Goal: Transaction & Acquisition: Purchase product/service

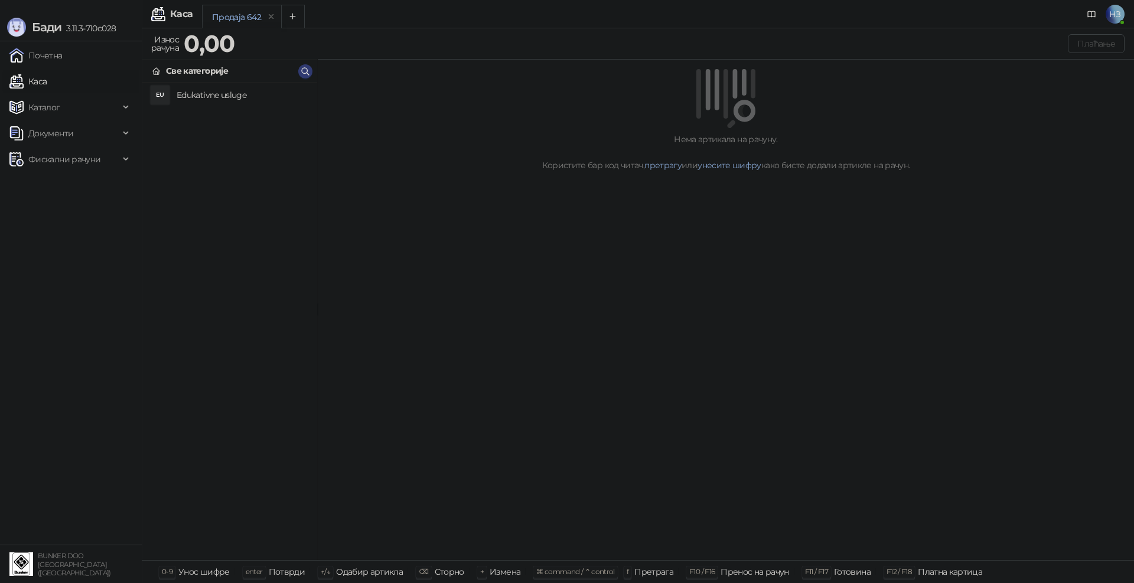
click at [220, 93] on h4 "Edukativne usluge" at bounding box center [242, 95] width 131 height 19
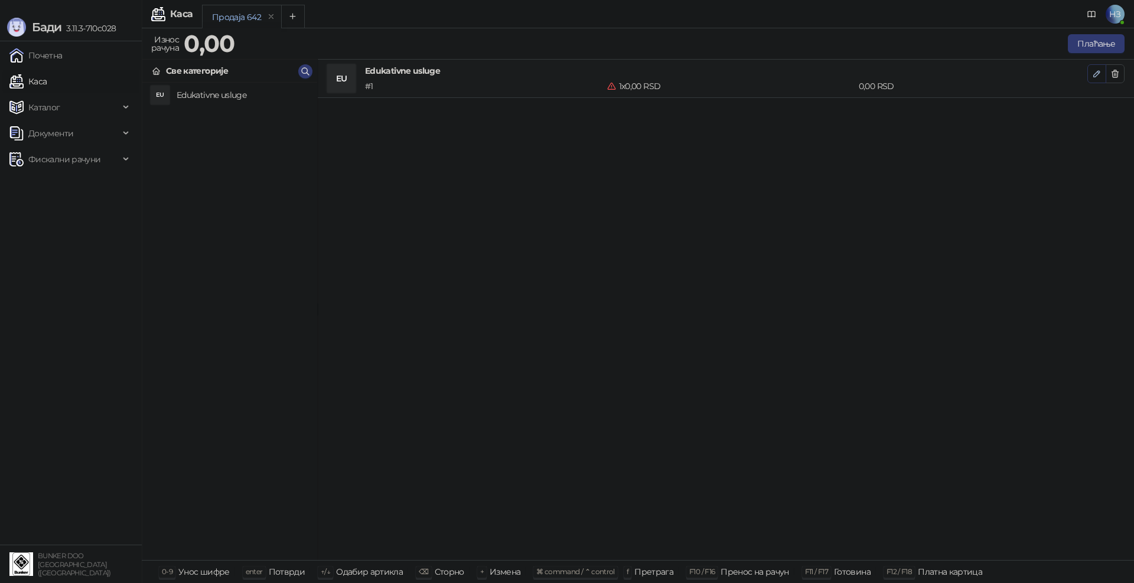
click at [1100, 74] on button "button" at bounding box center [1096, 73] width 19 height 19
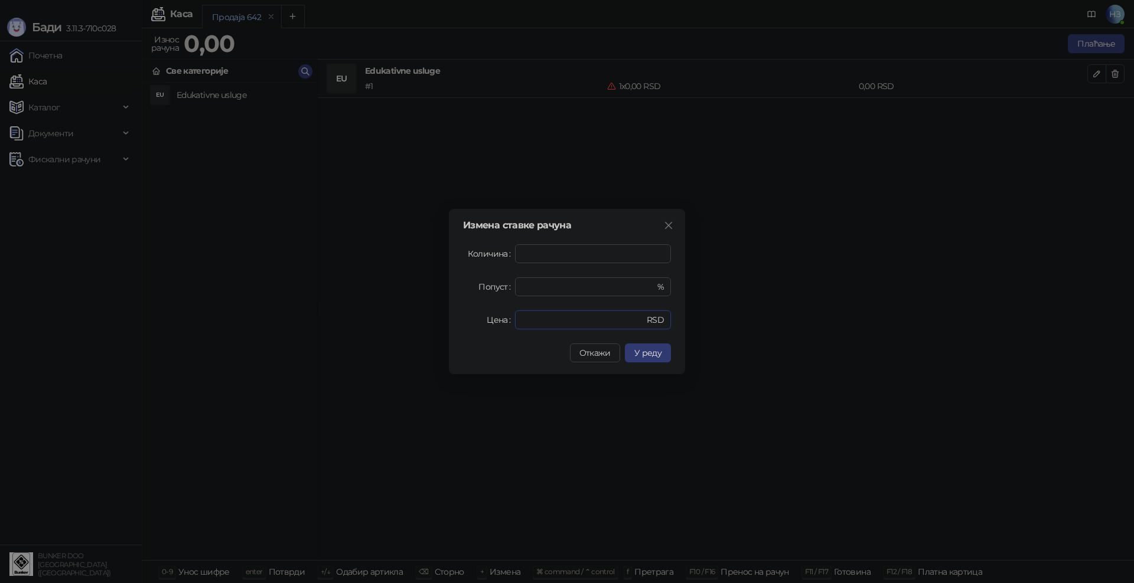
drag, startPoint x: 517, startPoint y: 322, endPoint x: 505, endPoint y: 323, distance: 12.5
click at [505, 323] on div "Цена * RSD" at bounding box center [567, 320] width 208 height 19
type input "****"
click at [651, 353] on span "У реду" at bounding box center [647, 353] width 27 height 11
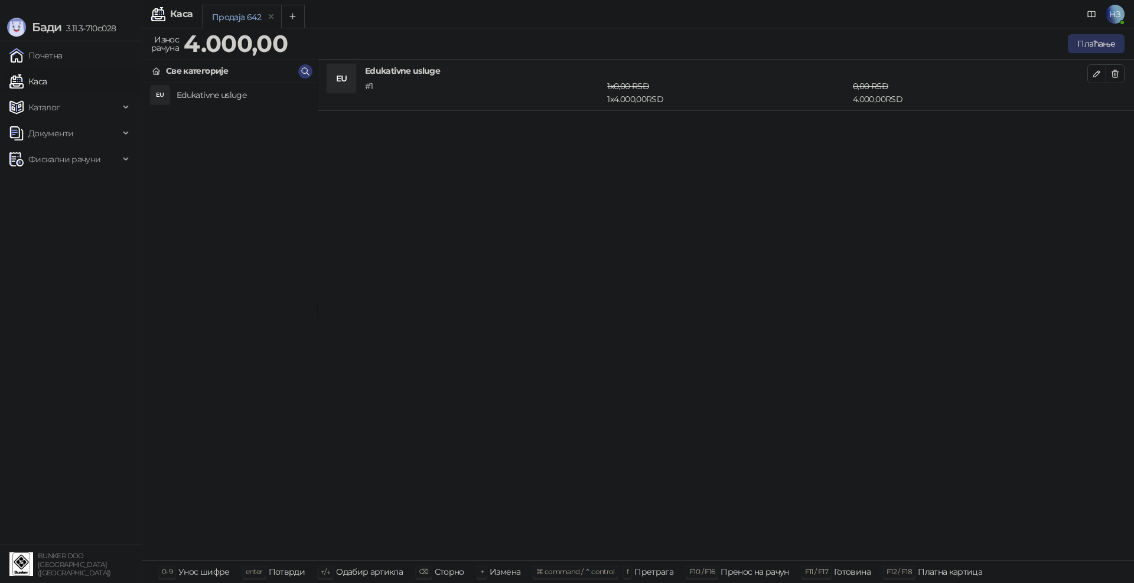
click at [1092, 47] on button "Плаћање" at bounding box center [1095, 43] width 57 height 19
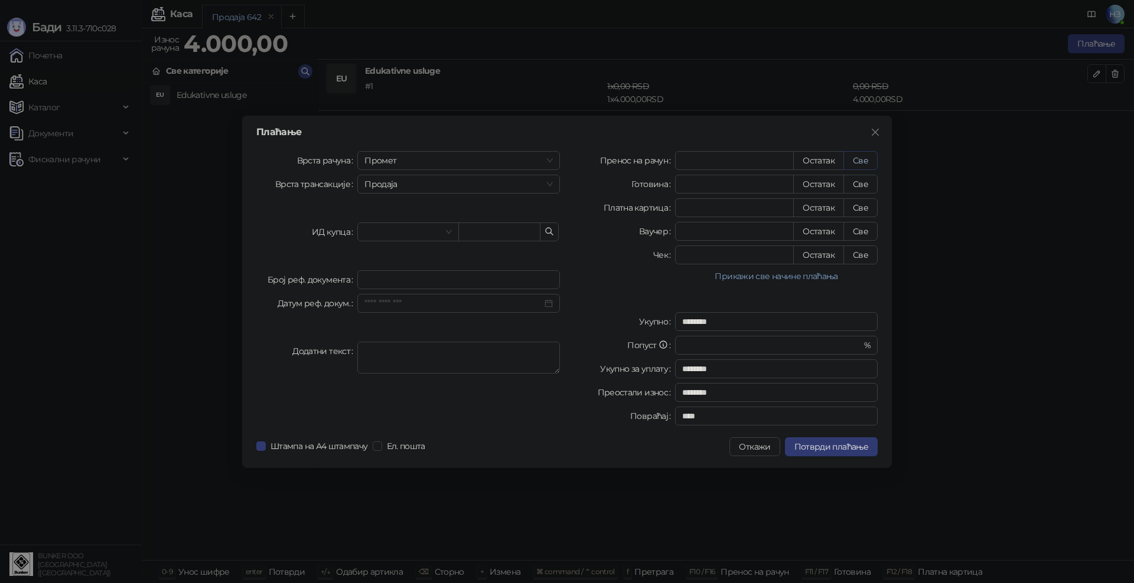
click at [855, 160] on button "Све" at bounding box center [860, 160] width 34 height 19
type input "****"
click at [838, 451] on span "Потврди плаћање" at bounding box center [831, 447] width 74 height 11
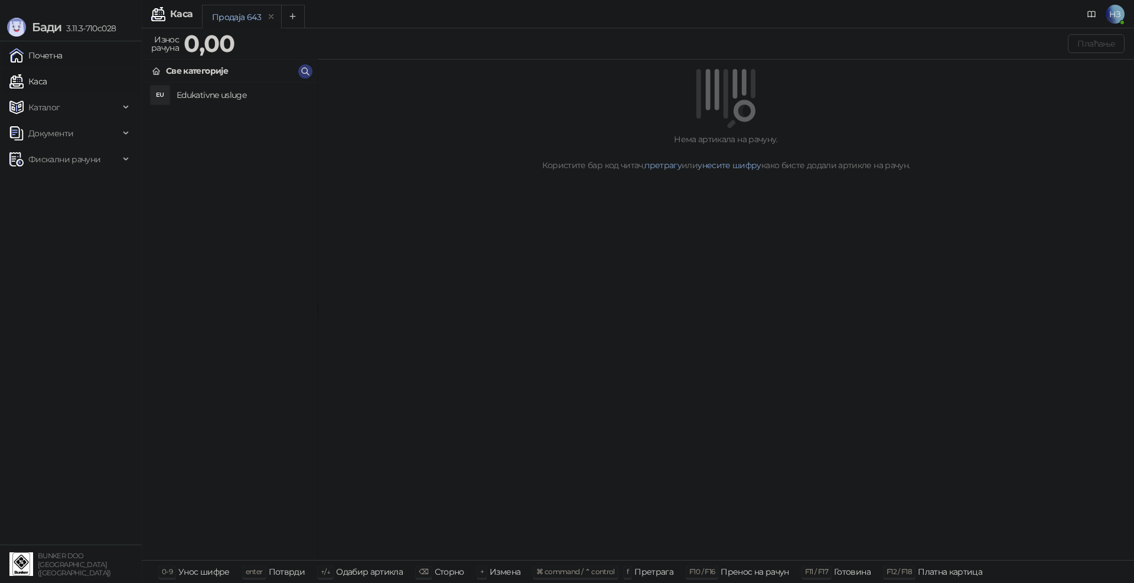
click at [47, 58] on link "Почетна" at bounding box center [35, 56] width 53 height 24
